Goal: Find contact information: Find contact information

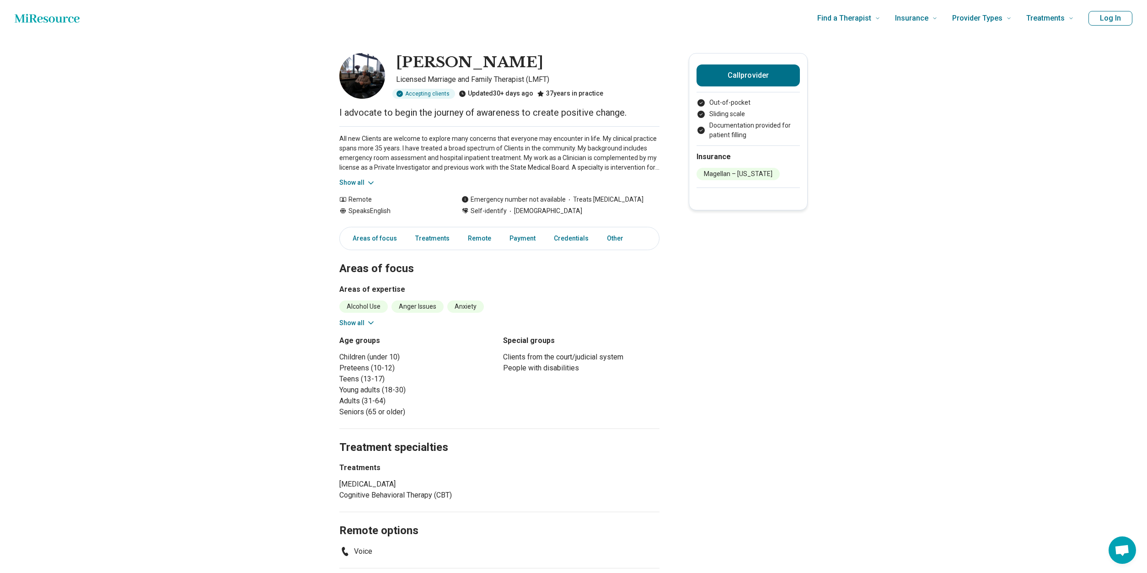
click at [368, 75] on img at bounding box center [362, 76] width 46 height 46
click at [369, 73] on img at bounding box center [362, 76] width 46 height 46
click at [368, 73] on img at bounding box center [362, 76] width 46 height 46
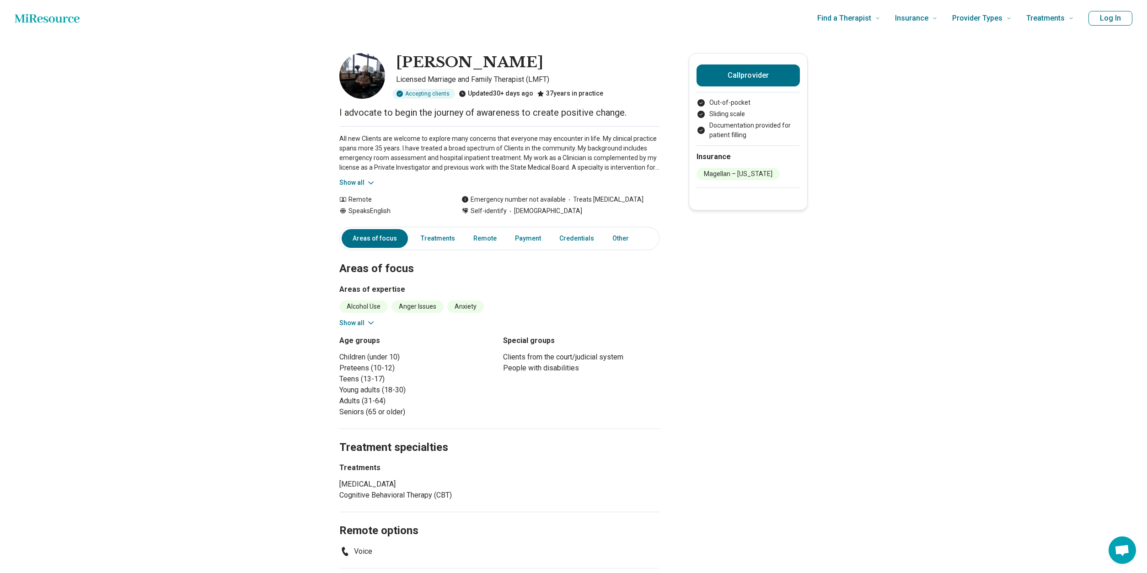
drag, startPoint x: 400, startPoint y: 61, endPoint x: 531, endPoint y: 60, distance: 131.2
click at [531, 60] on h1 "[PERSON_NAME]" at bounding box center [469, 62] width 147 height 19
click at [637, 167] on p "All new Clients are welcome to explore many concerns that everyone may encounte…" at bounding box center [499, 153] width 320 height 38
click at [487, 238] on link "Remote" at bounding box center [485, 238] width 34 height 19
click at [373, 183] on icon at bounding box center [370, 182] width 9 height 9
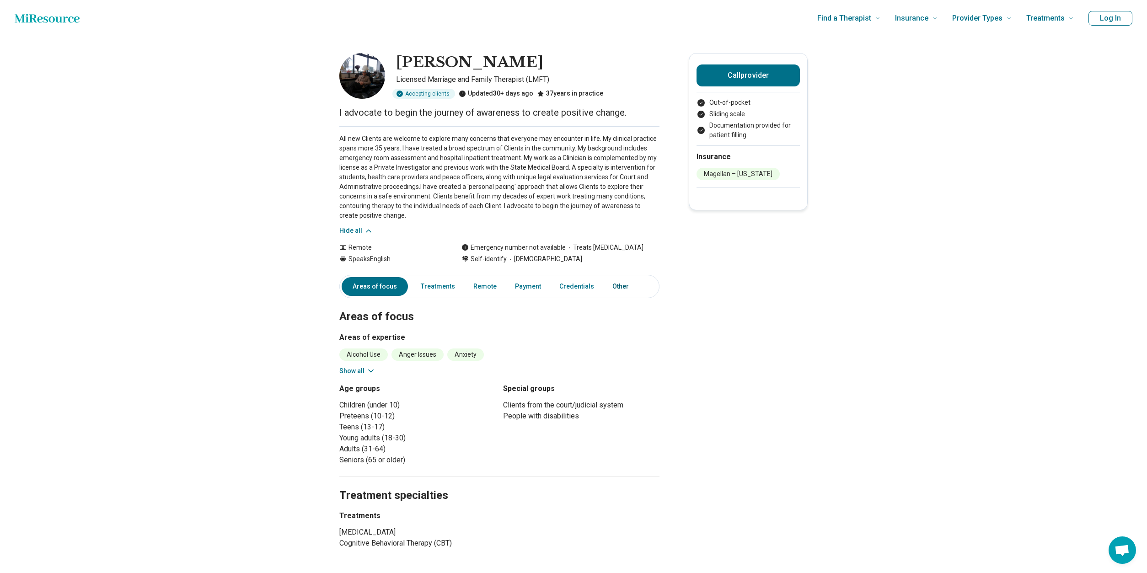
click at [615, 285] on link "Other" at bounding box center [623, 286] width 33 height 19
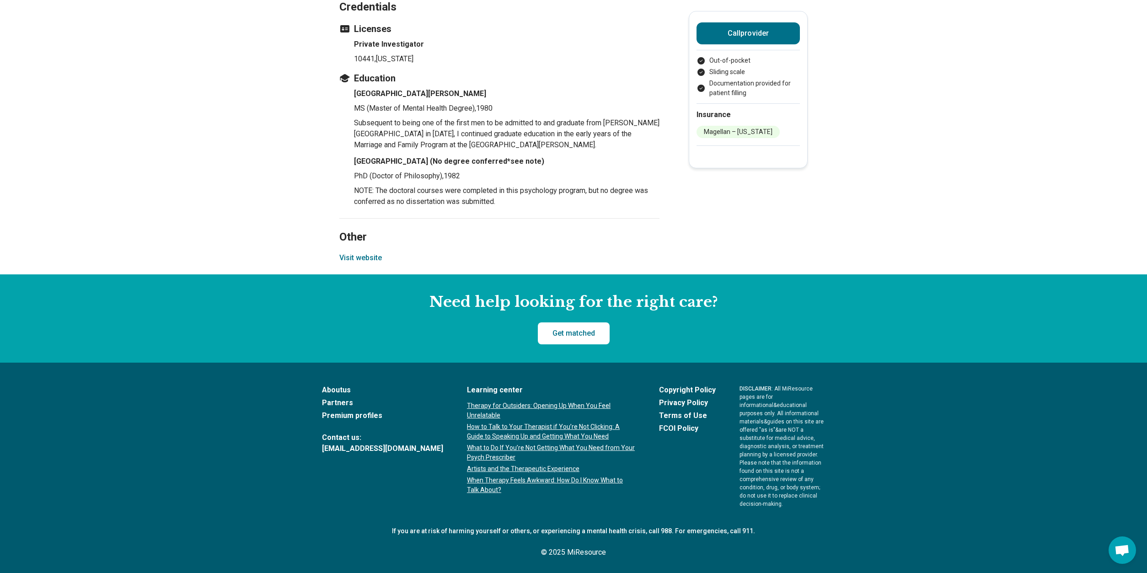
scroll to position [737, 0]
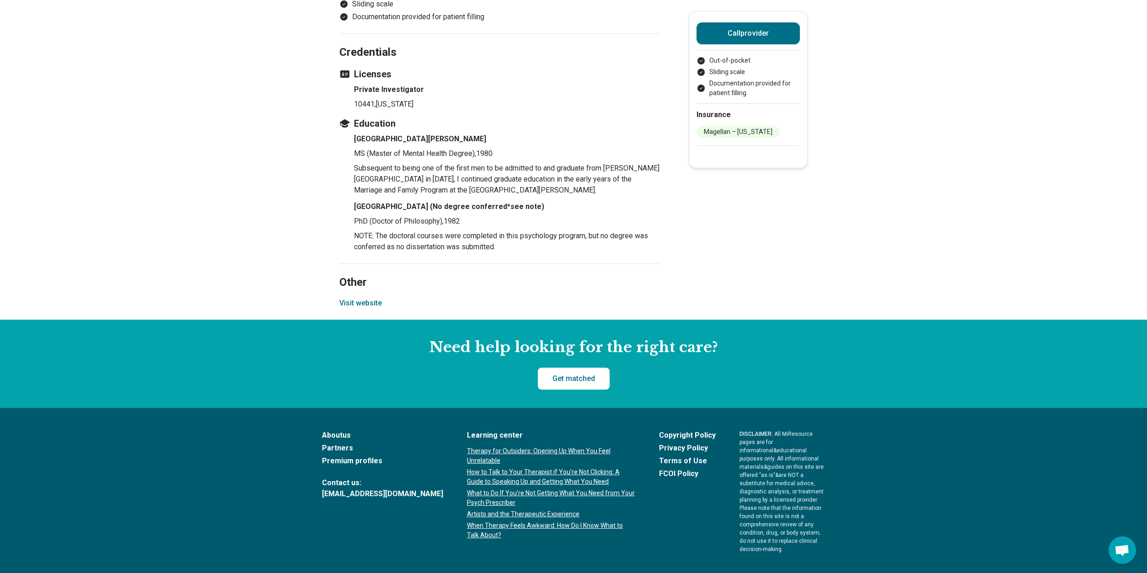
click at [366, 309] on button "Visit website" at bounding box center [360, 303] width 43 height 11
